Goal: Find specific page/section: Find specific page/section

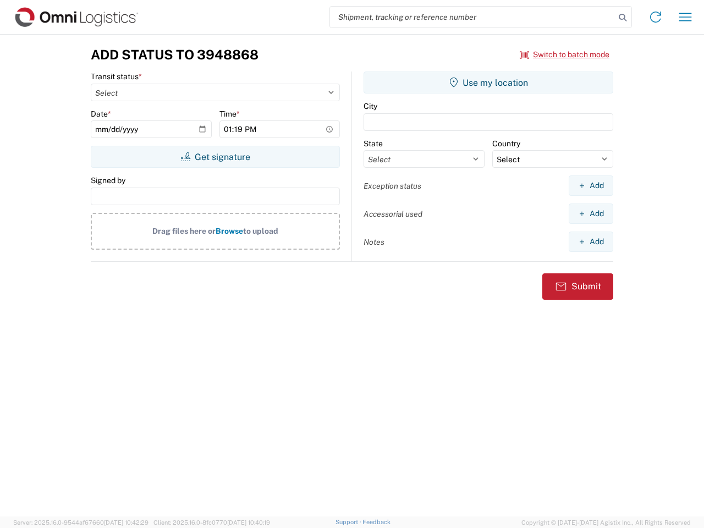
click at [472, 17] on input "search" at bounding box center [472, 17] width 285 height 21
click at [622, 18] on icon at bounding box center [622, 17] width 15 height 15
click at [655, 17] on icon at bounding box center [655, 17] width 18 height 18
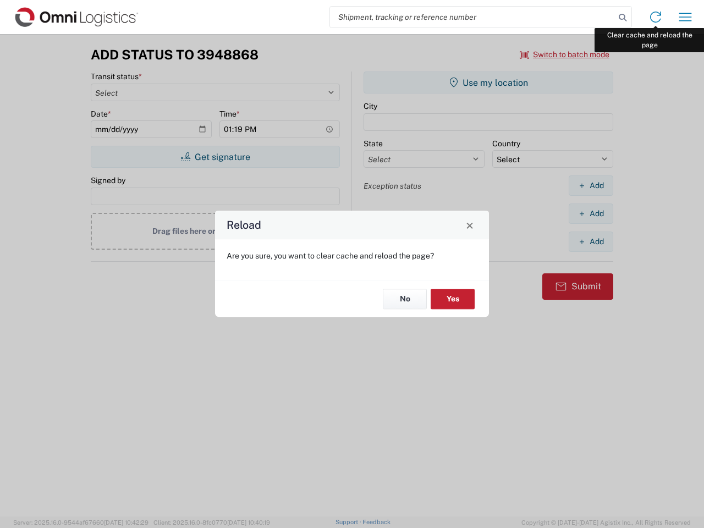
click at [685, 17] on div "Reload Are you sure, you want to clear cache and reload the page? No Yes" at bounding box center [352, 264] width 704 height 528
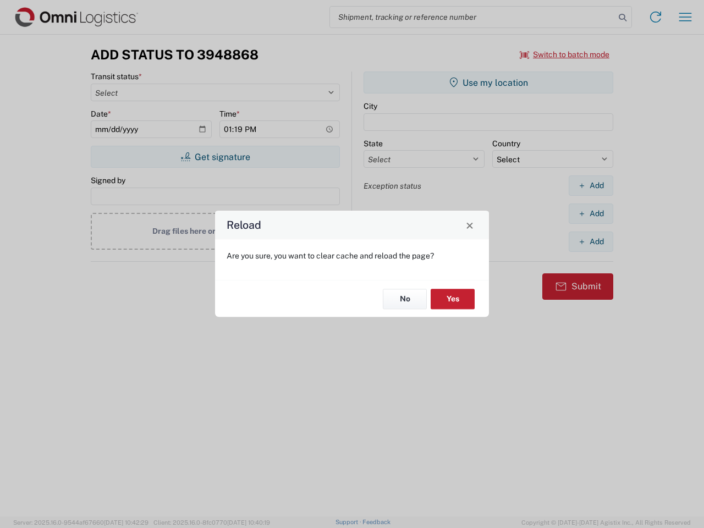
click at [565, 54] on div "Reload Are you sure, you want to clear cache and reload the page? No Yes" at bounding box center [352, 264] width 704 height 528
click at [215, 157] on div "Reload Are you sure, you want to clear cache and reload the page? No Yes" at bounding box center [352, 264] width 704 height 528
click at [488, 82] on div "Reload Are you sure, you want to clear cache and reload the page? No Yes" at bounding box center [352, 264] width 704 height 528
click at [590, 185] on div "Reload Are you sure, you want to clear cache and reload the page? No Yes" at bounding box center [352, 264] width 704 height 528
click at [590, 213] on div "Reload Are you sure, you want to clear cache and reload the page? No Yes" at bounding box center [352, 264] width 704 height 528
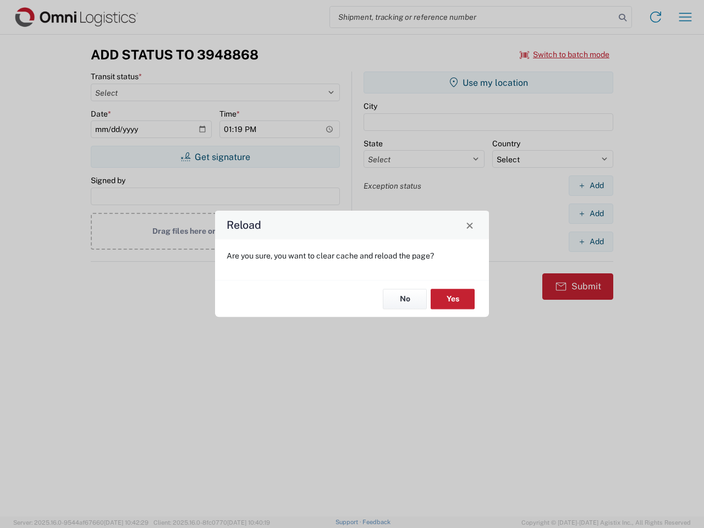
click at [590, 241] on div "Reload Are you sure, you want to clear cache and reload the page? No Yes" at bounding box center [352, 264] width 704 height 528
